Goal: Task Accomplishment & Management: Manage account settings

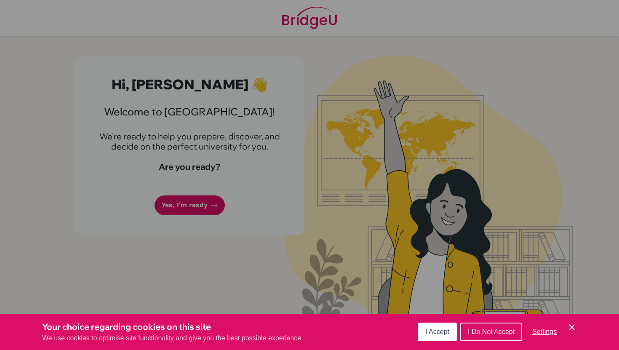
click at [443, 340] on button "I Accept" at bounding box center [437, 332] width 39 height 19
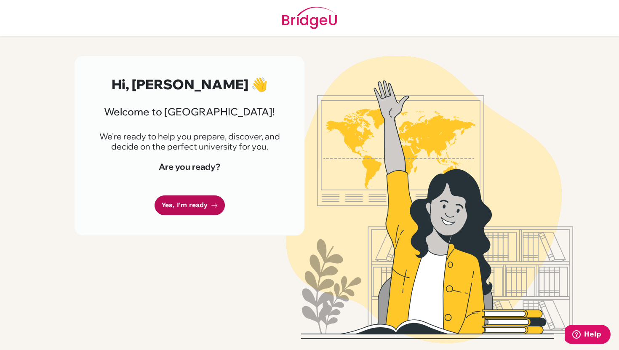
click at [199, 208] on link "Yes, I'm ready" at bounding box center [190, 205] width 70 height 20
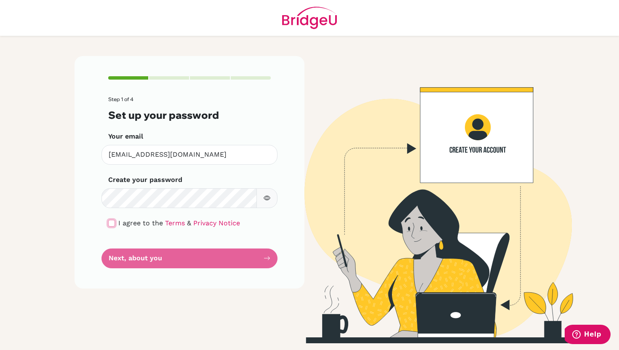
click at [111, 221] on input "checkbox" at bounding box center [111, 223] width 7 height 7
checkbox input "true"
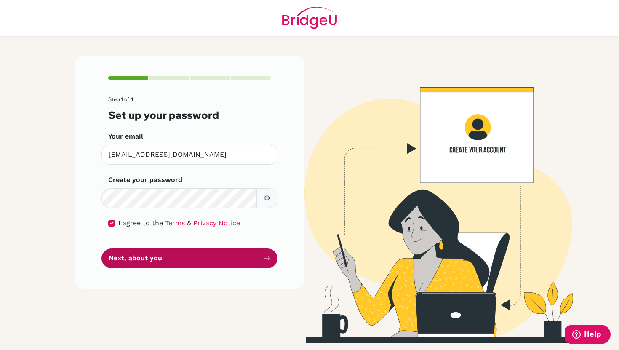
click at [124, 257] on button "Next, about you" at bounding box center [189, 258] width 176 height 20
